Goal: Transaction & Acquisition: Subscribe to service/newsletter

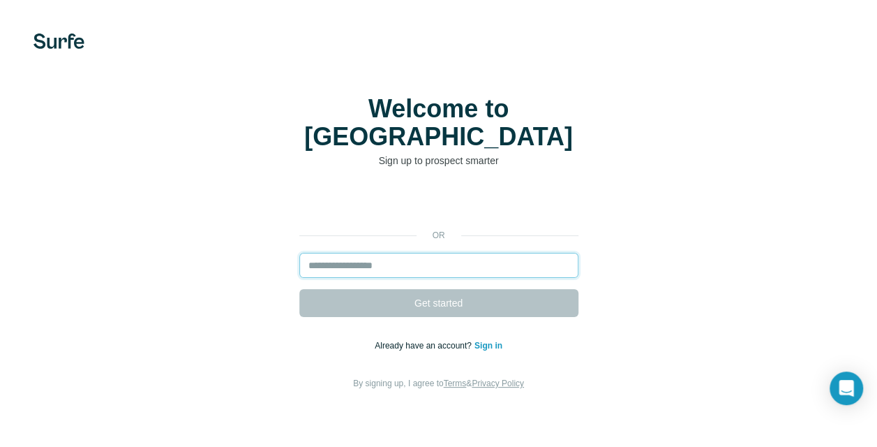
click at [402, 253] on input "email" at bounding box center [438, 265] width 279 height 25
type input "**********"
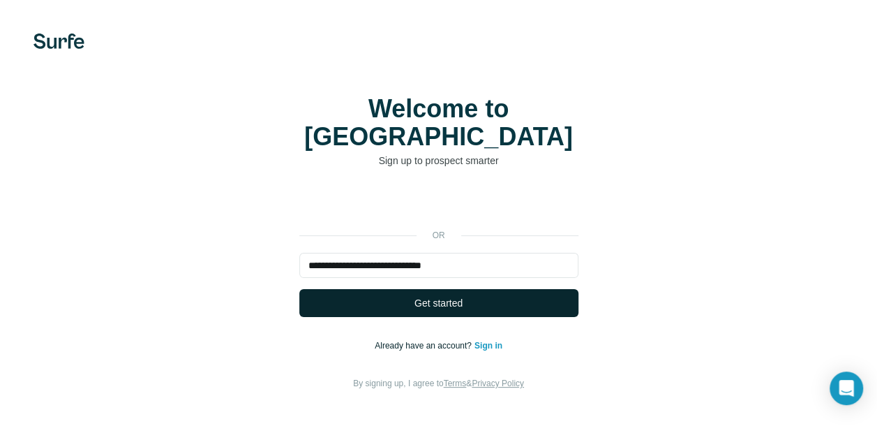
click at [465, 289] on button "Get started" at bounding box center [438, 303] width 279 height 28
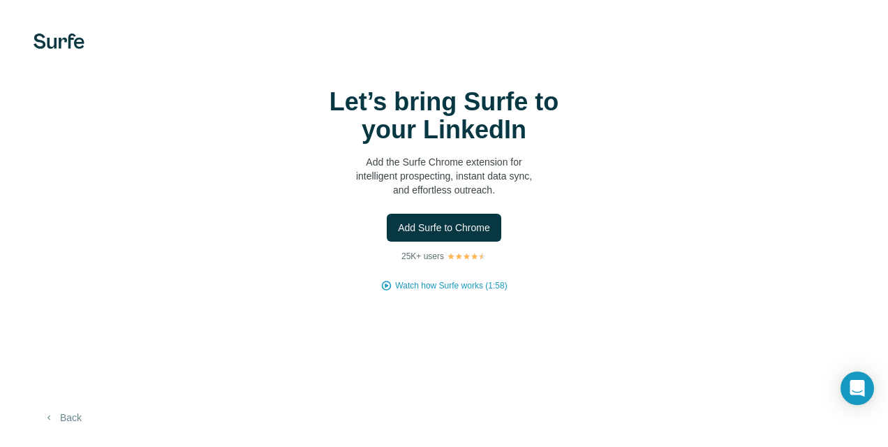
click at [68, 417] on button "Back" at bounding box center [62, 417] width 58 height 25
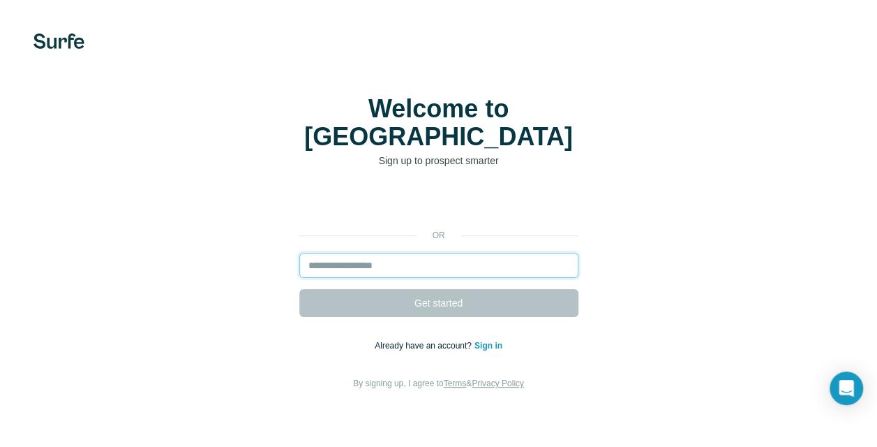
click at [388, 253] on input "email" at bounding box center [438, 265] width 279 height 25
type input "**********"
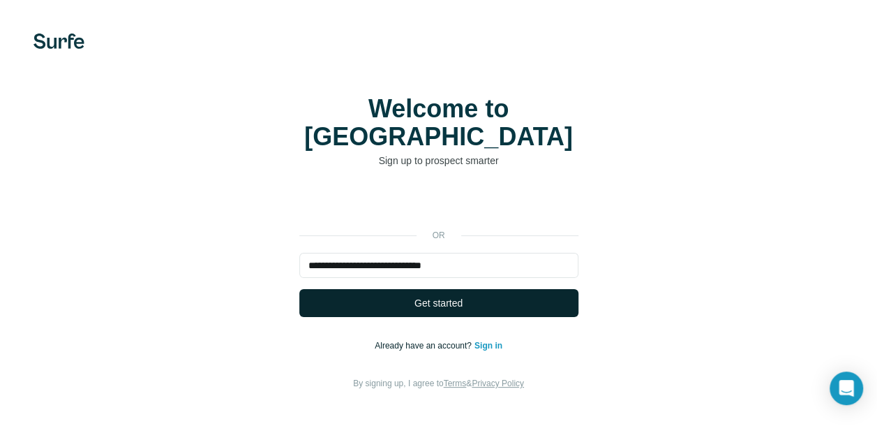
click at [449, 296] on span "Get started" at bounding box center [438, 303] width 48 height 14
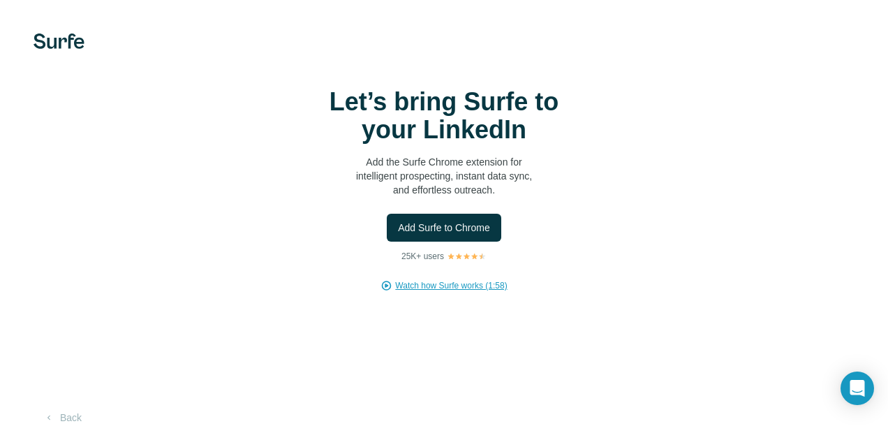
click at [448, 286] on span "Watch how Surfe works (1:58)" at bounding box center [451, 285] width 112 height 13
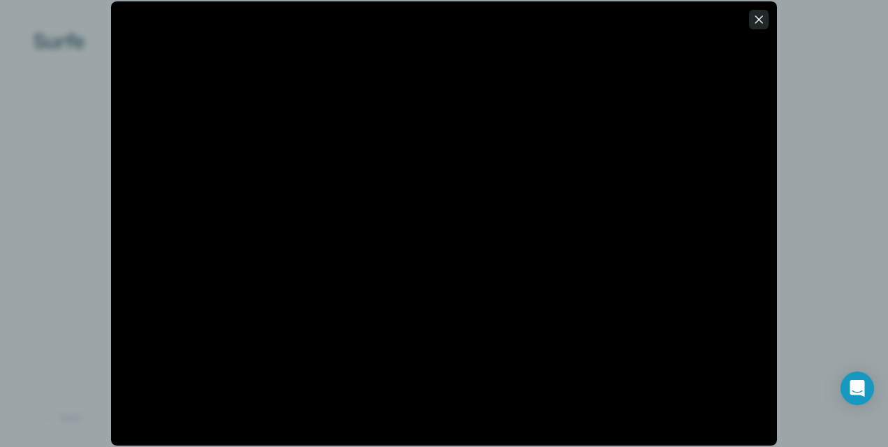
click at [765, 22] on icon "button" at bounding box center [759, 20] width 14 height 14
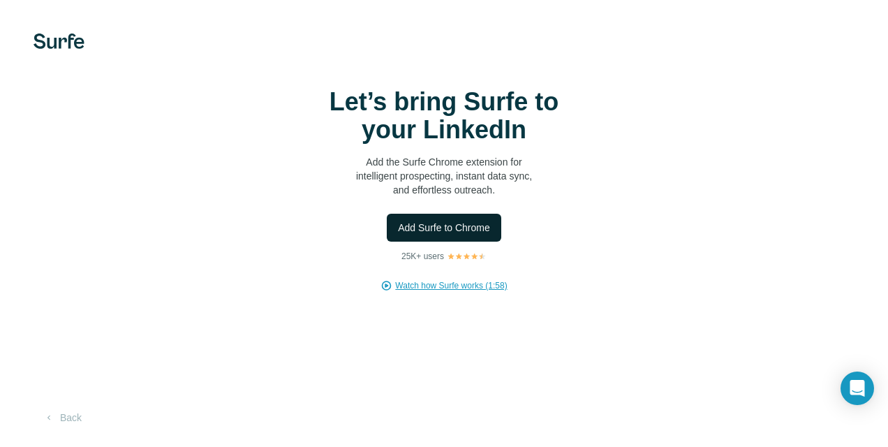
click at [473, 227] on span "Add Surfe to Chrome" at bounding box center [444, 228] width 92 height 14
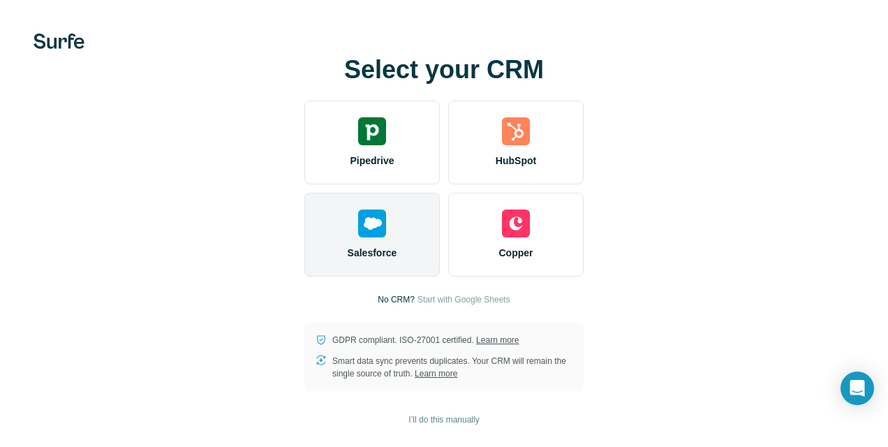
click at [407, 239] on div "Salesforce" at bounding box center [371, 235] width 135 height 84
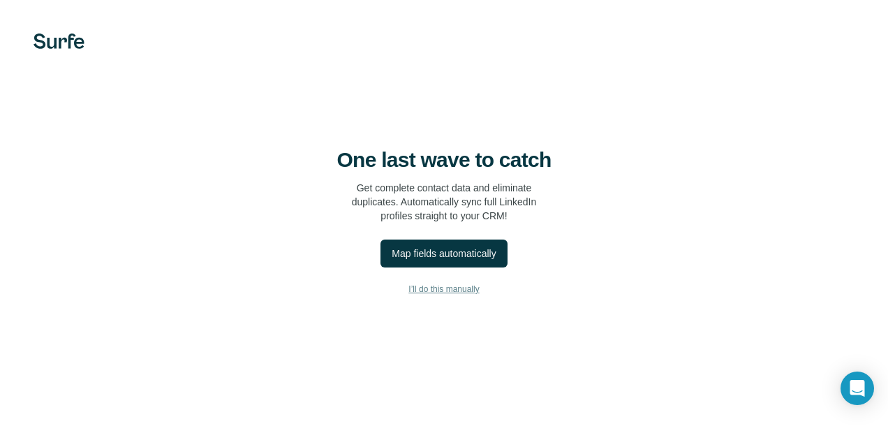
click at [472, 289] on span "I’ll do this manually" at bounding box center [443, 289] width 70 height 13
